Goal: Task Accomplishment & Management: Use online tool/utility

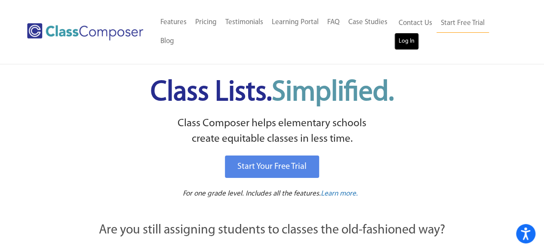
click at [412, 38] on link "Log In" at bounding box center [406, 41] width 25 height 17
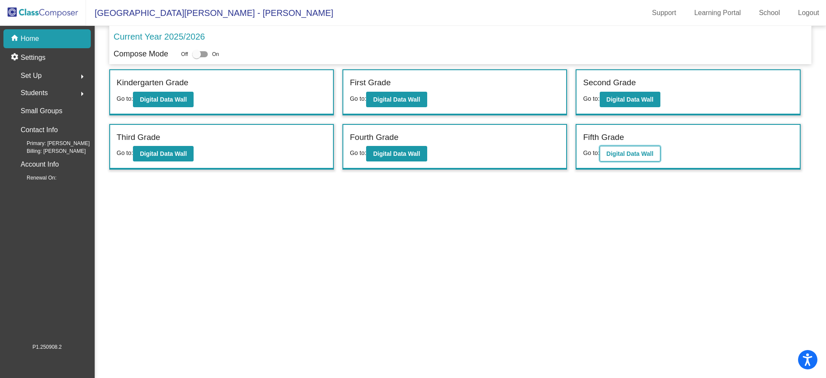
click at [634, 151] on b "Digital Data Wall" at bounding box center [629, 153] width 47 height 7
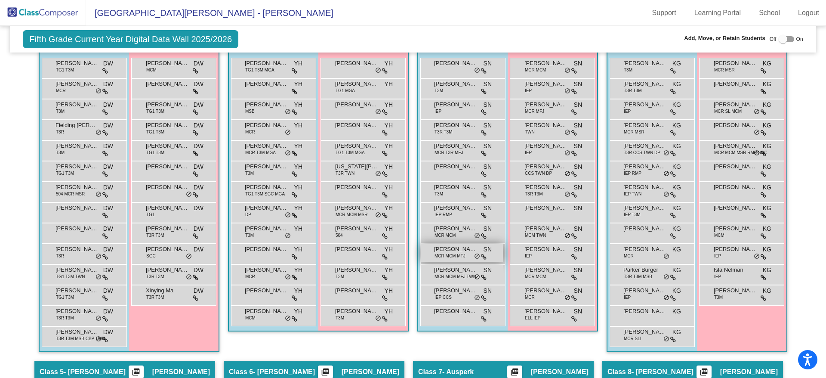
scroll to position [387, 0]
click at [267, 191] on span "TG1 T3M SGC MGA" at bounding box center [265, 193] width 40 height 6
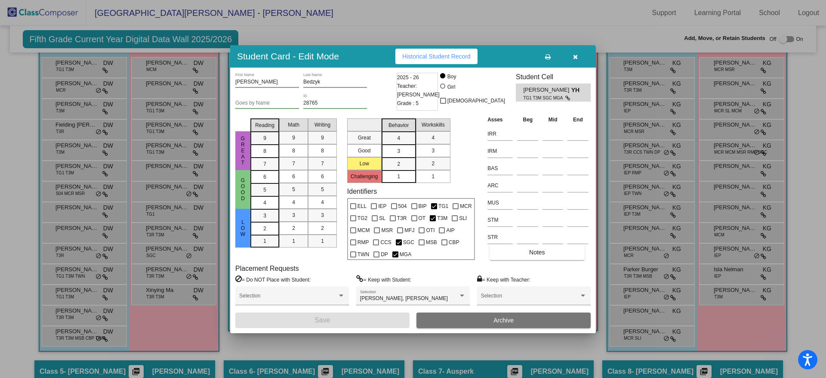
click at [550, 56] on icon at bounding box center [548, 57] width 6 height 6
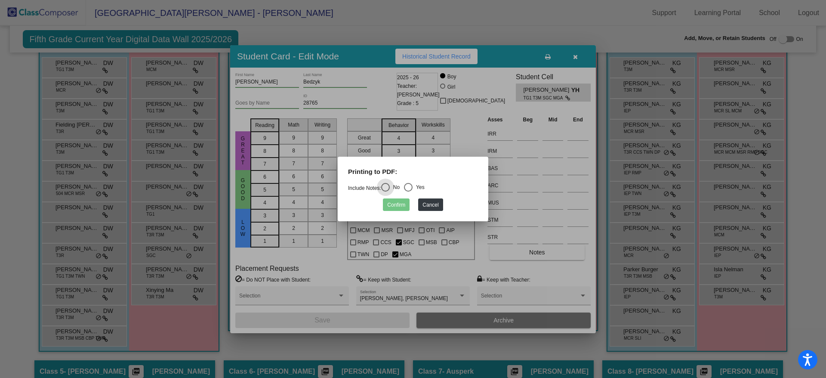
click at [412, 185] on div "Select an option" at bounding box center [408, 187] width 9 height 9
click at [408, 191] on input "Yes" at bounding box center [408, 191] width 0 height 0
radio input "true"
click at [399, 206] on button "Confirm" at bounding box center [396, 204] width 27 height 12
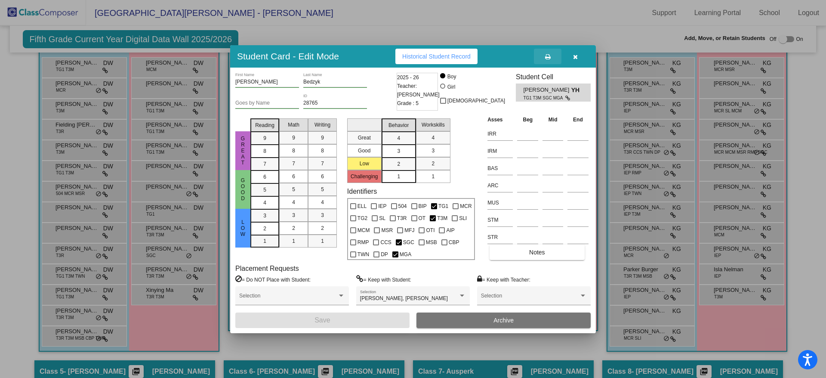
click at [546, 54] on icon at bounding box center [548, 57] width 6 height 6
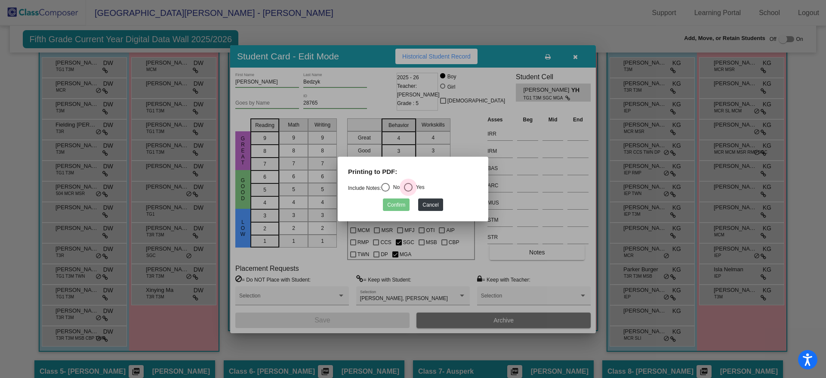
click at [410, 184] on div "Select an option" at bounding box center [408, 187] width 9 height 9
click at [408, 191] on input "Yes" at bounding box center [408, 191] width 0 height 0
radio input "true"
click at [435, 203] on button "Cancel" at bounding box center [430, 204] width 25 height 12
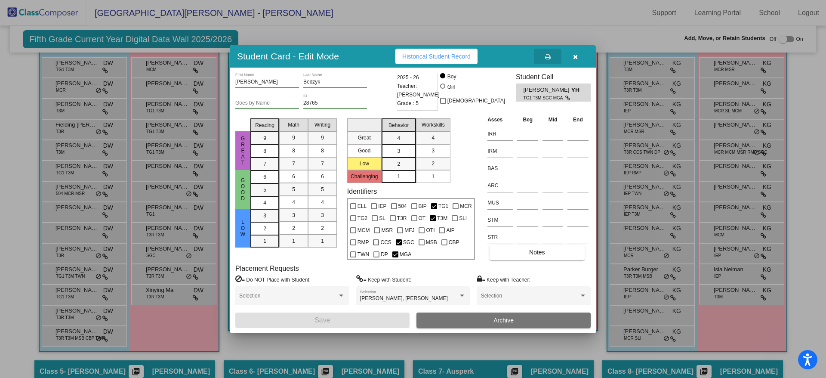
click at [572, 55] on button "button" at bounding box center [575, 56] width 28 height 15
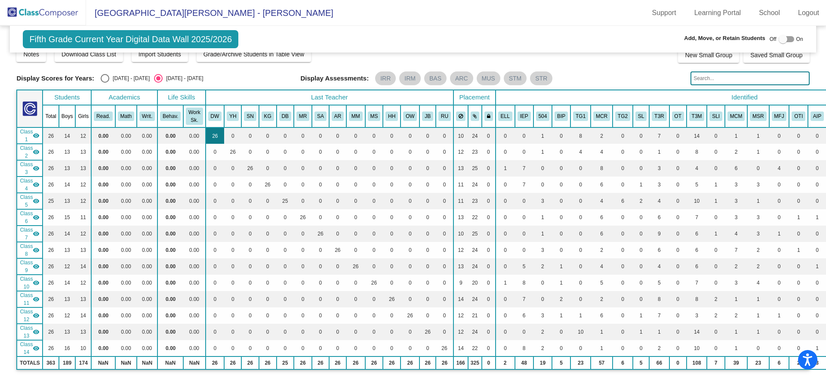
scroll to position [0, 0]
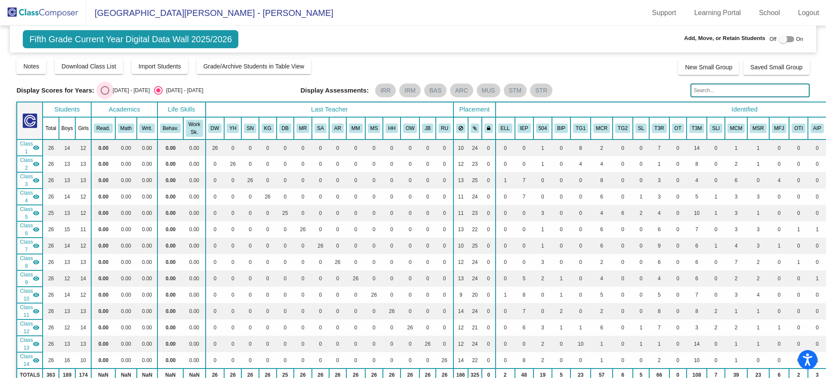
click at [106, 89] on div "Select an option" at bounding box center [105, 90] width 9 height 9
click at [105, 95] on input "[DATE] - [DATE]" at bounding box center [105, 95] width 0 height 0
radio input "true"
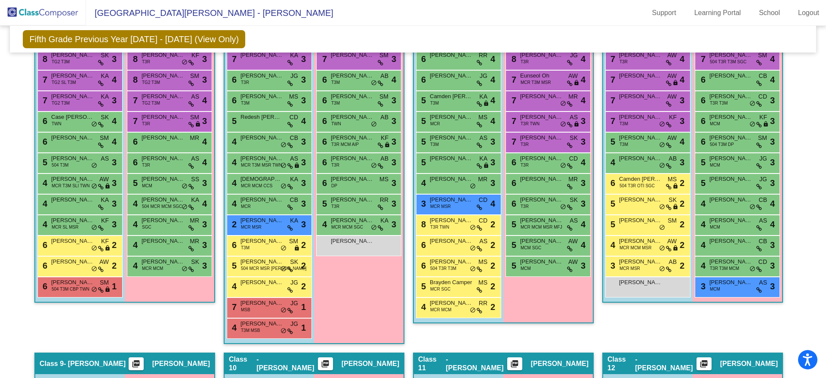
scroll to position [269, 0]
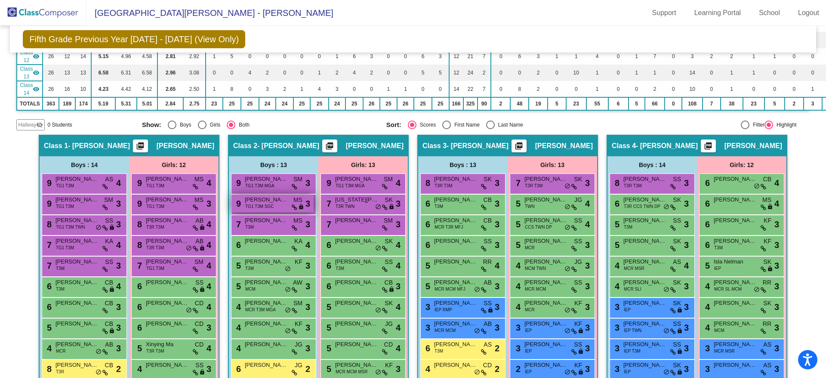
click at [268, 205] on span "TG1 T3M SGC" at bounding box center [259, 206] width 29 height 6
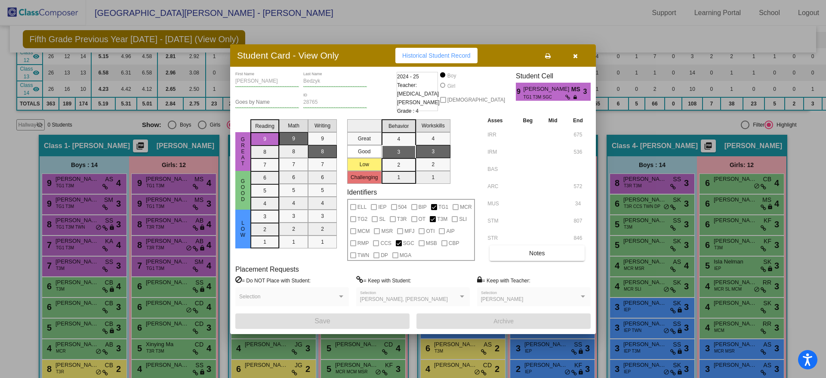
click at [547, 54] on icon at bounding box center [548, 56] width 6 height 6
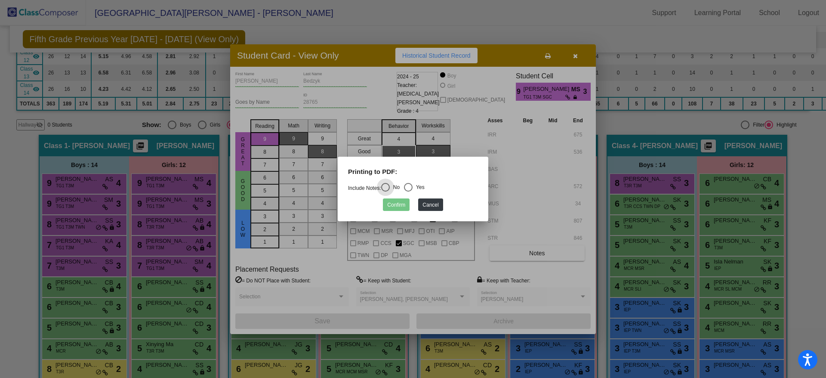
click at [412, 186] on div "Select an option" at bounding box center [408, 187] width 9 height 9
click at [408, 191] on input "Yes" at bounding box center [408, 191] width 0 height 0
radio input "true"
click at [394, 208] on button "Confirm" at bounding box center [396, 204] width 27 height 12
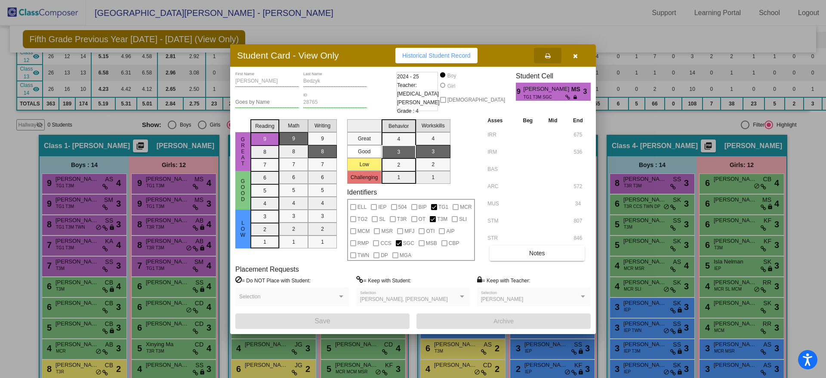
click at [575, 58] on icon "button" at bounding box center [575, 56] width 5 height 6
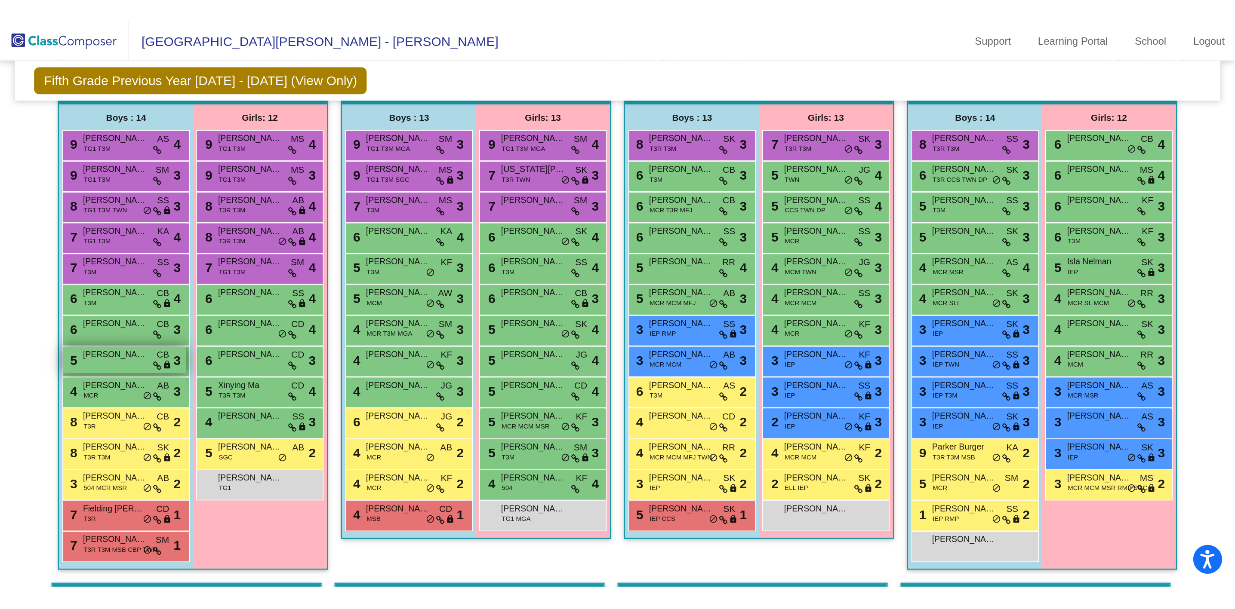
scroll to position [398, 0]
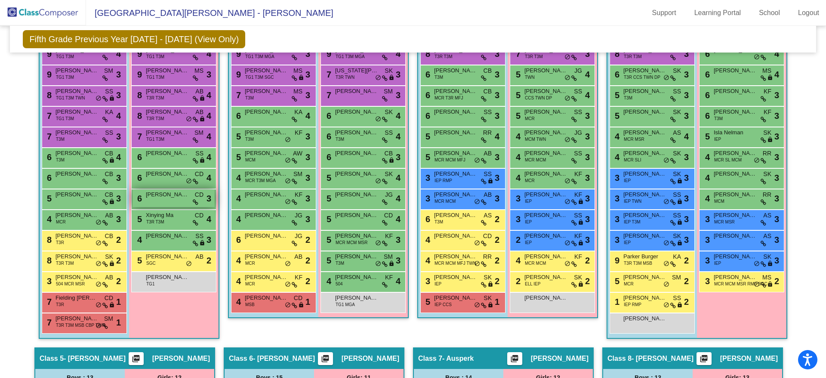
click at [175, 195] on span "[PERSON_NAME]" at bounding box center [167, 194] width 43 height 9
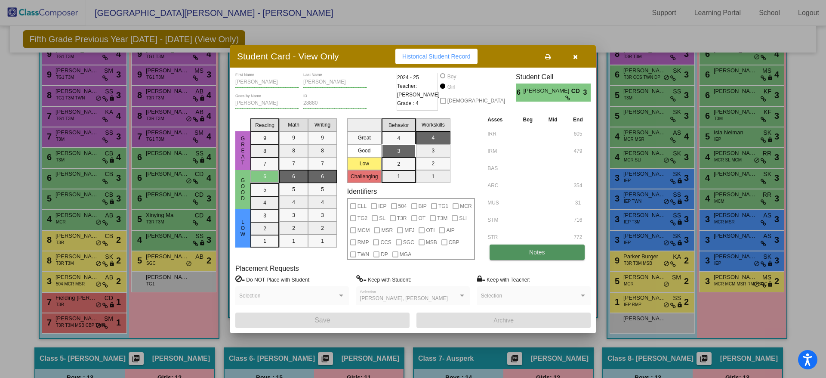
click at [502, 246] on button "Notes" at bounding box center [536, 251] width 95 height 15
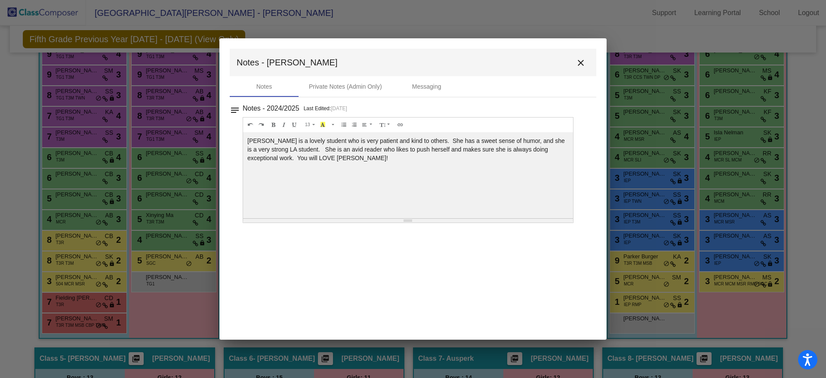
click at [578, 62] on mat-icon "close" at bounding box center [580, 63] width 10 height 10
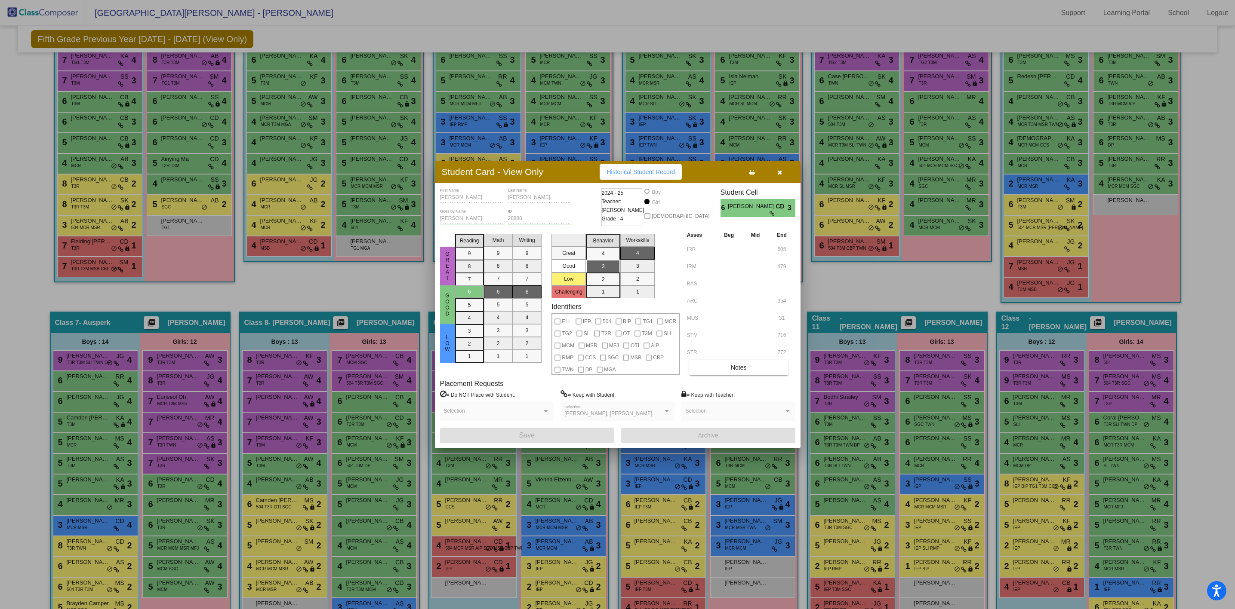
scroll to position [345, 0]
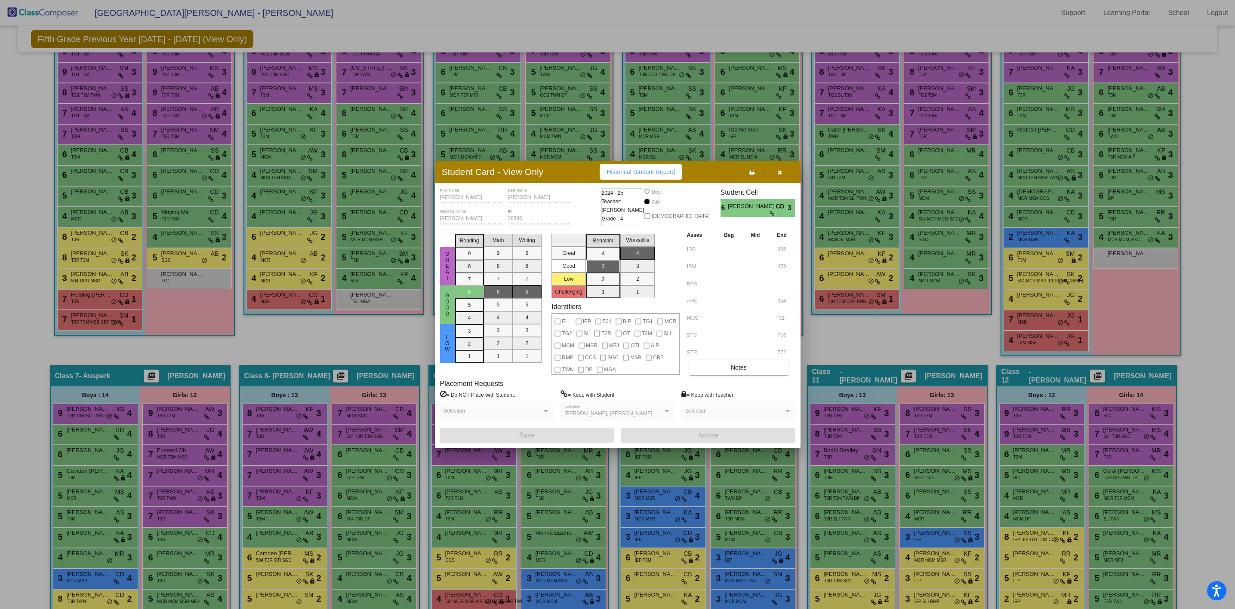
click at [779, 175] on icon "button" at bounding box center [779, 172] width 5 height 6
